Goal: Find specific page/section: Find specific page/section

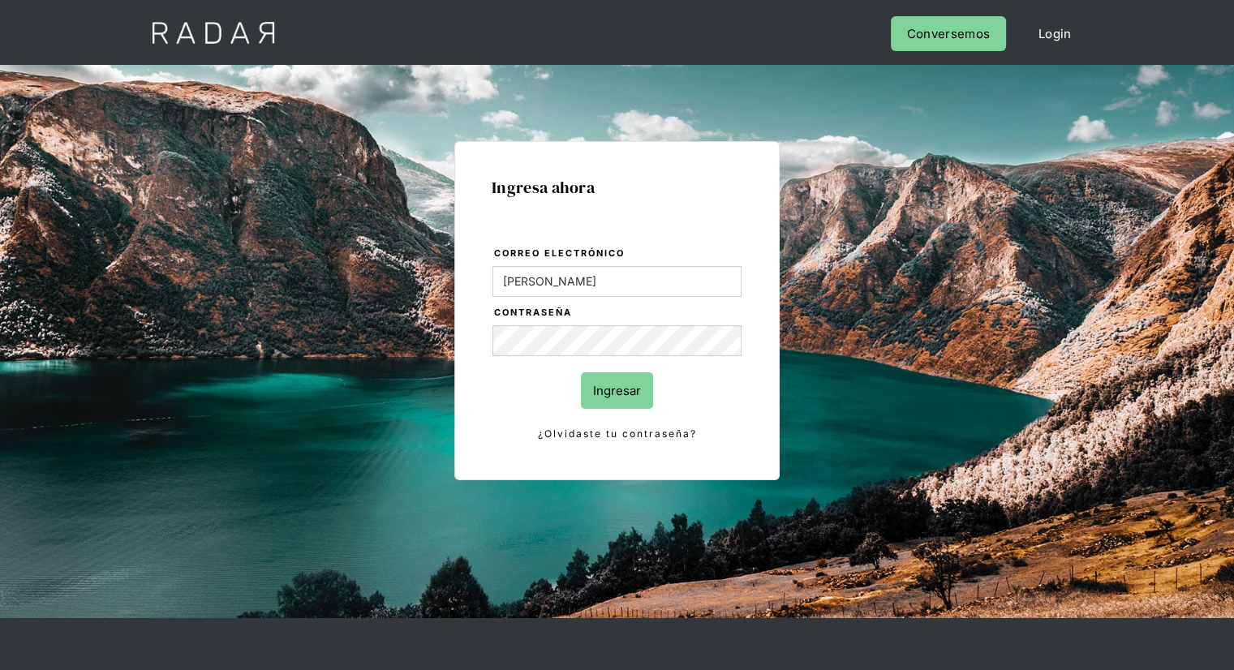
type input "juanfrancisco.rodriguez@prontopaga.com"
click at [621, 393] on input "Ingresar" at bounding box center [617, 390] width 72 height 37
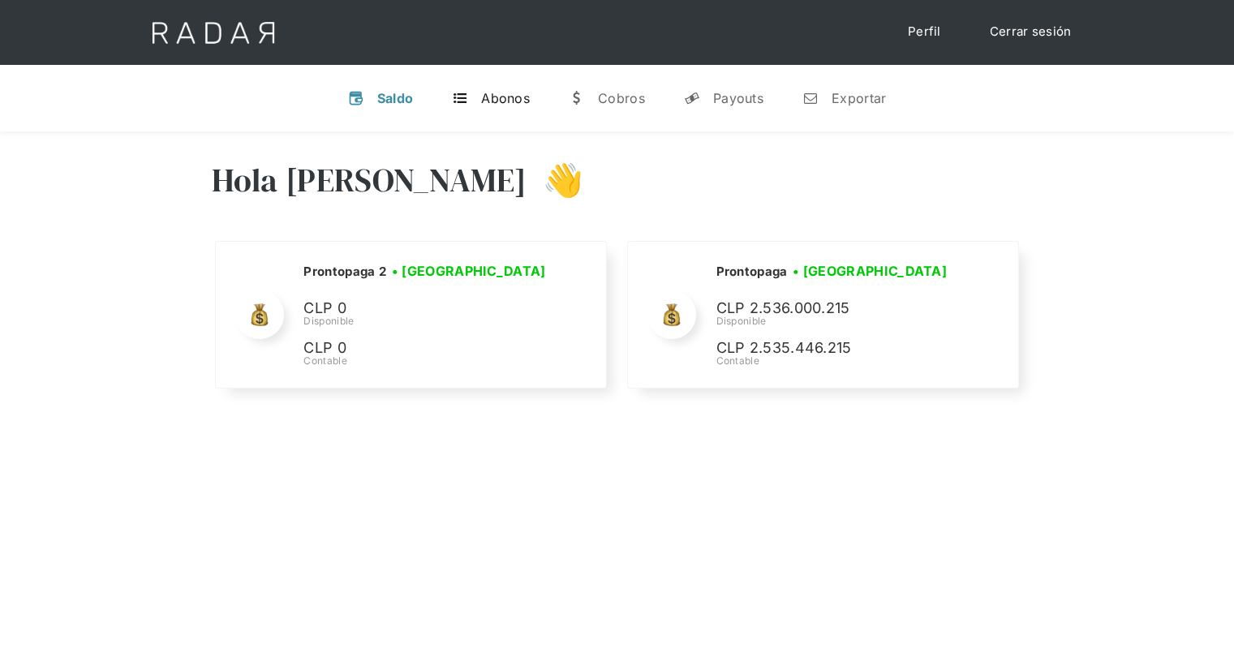
click at [490, 101] on div "Abonos" at bounding box center [505, 98] width 49 height 16
